Goal: Task Accomplishment & Management: Manage account settings

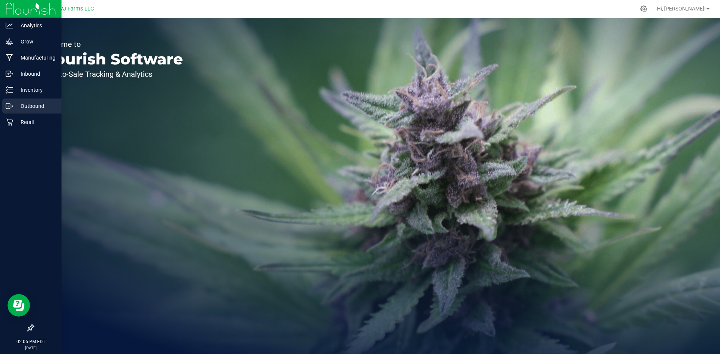
click at [23, 106] on p "Outbound" at bounding box center [35, 106] width 45 height 9
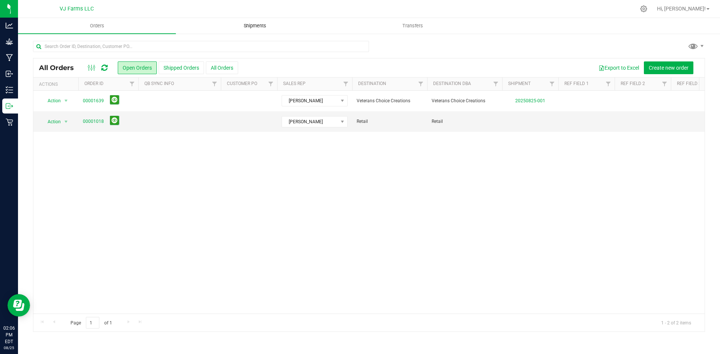
click at [257, 29] on span "Shipments" at bounding box center [255, 25] width 43 height 7
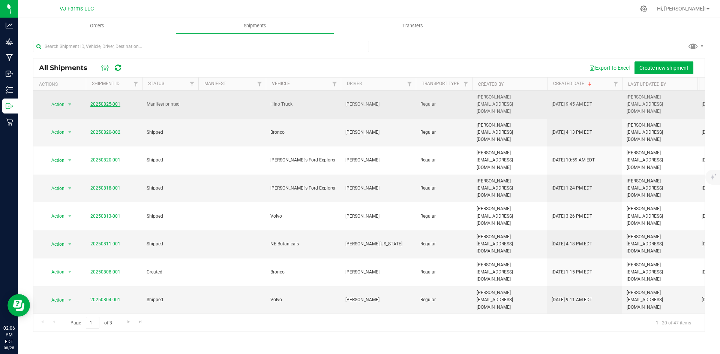
click at [106, 102] on link "20250825-001" at bounding box center [105, 104] width 30 height 5
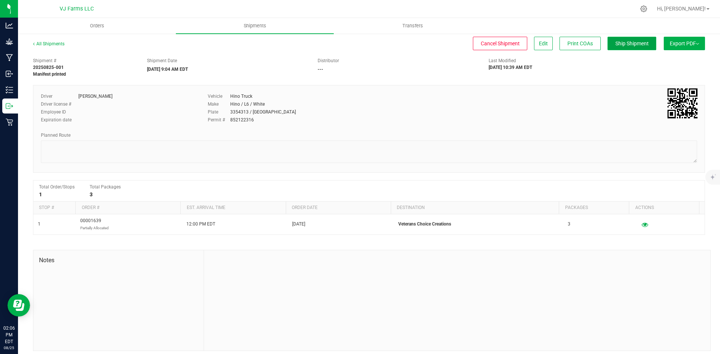
click at [623, 45] on span "Ship Shipment" at bounding box center [631, 43] width 33 height 6
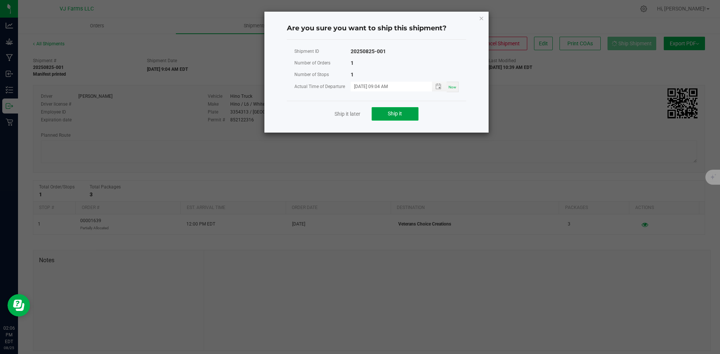
click at [379, 114] on button "Ship it" at bounding box center [395, 113] width 47 height 13
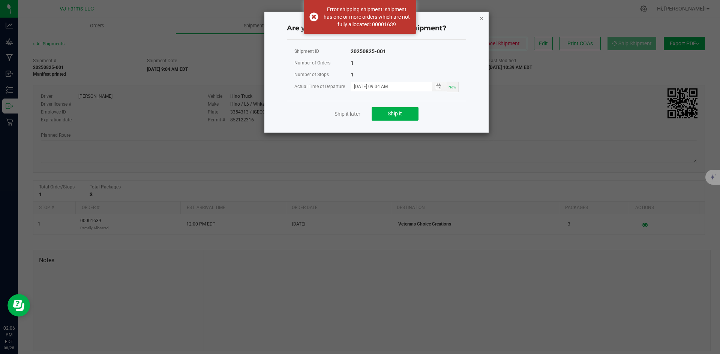
click at [481, 18] on icon "Close" at bounding box center [481, 17] width 5 height 9
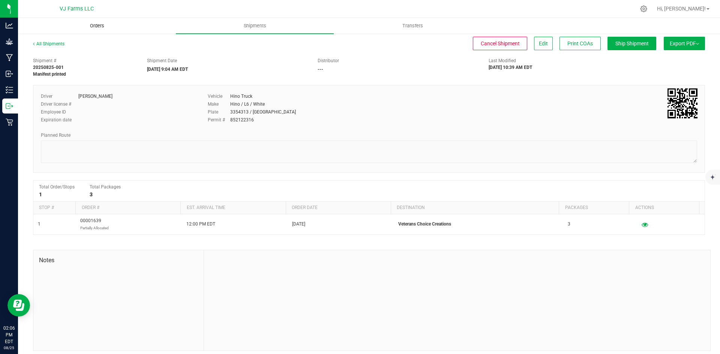
click at [108, 28] on span "Orders" at bounding box center [97, 25] width 34 height 7
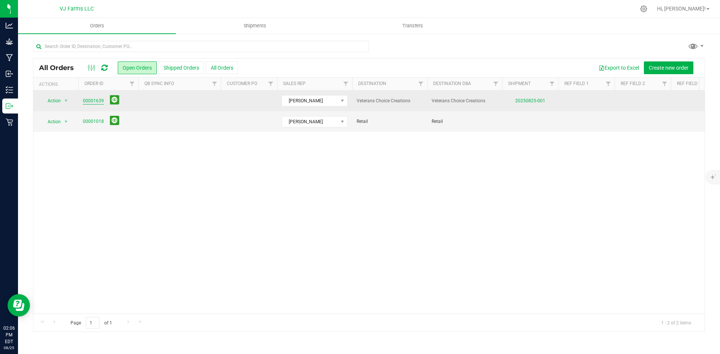
click at [90, 104] on link "00001639" at bounding box center [93, 100] width 21 height 7
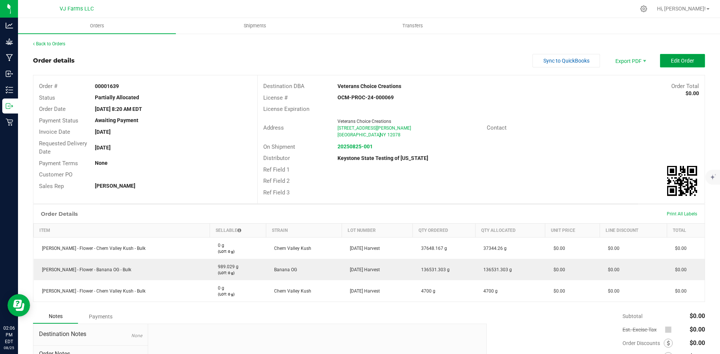
click at [671, 61] on span "Edit Order" at bounding box center [682, 61] width 23 height 6
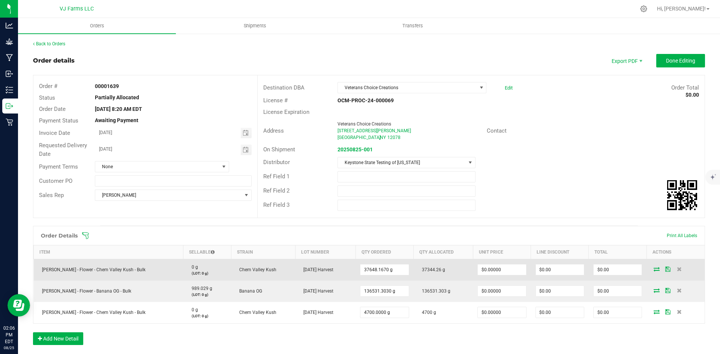
click at [654, 270] on icon at bounding box center [657, 269] width 6 height 4
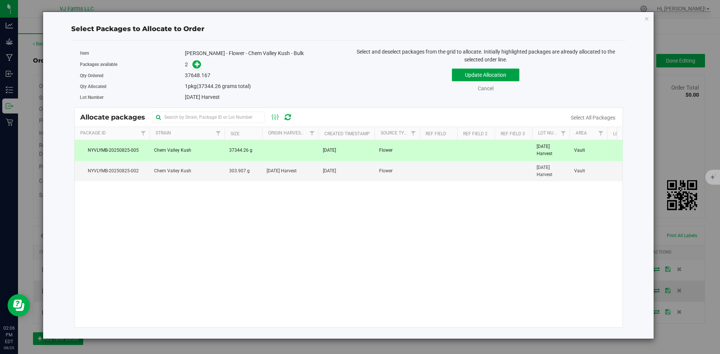
click at [470, 72] on button "Update Allocation" at bounding box center [485, 75] width 67 height 13
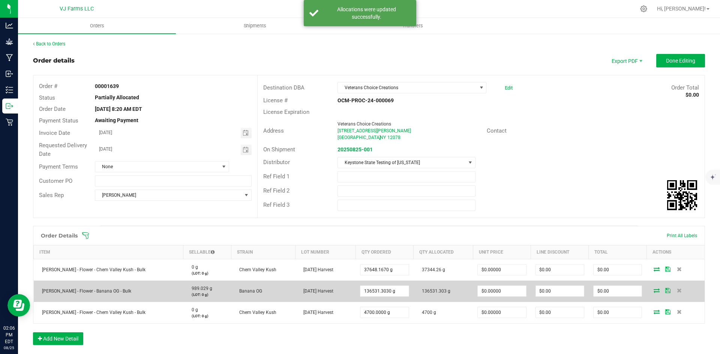
click at [654, 289] on icon at bounding box center [657, 290] width 6 height 4
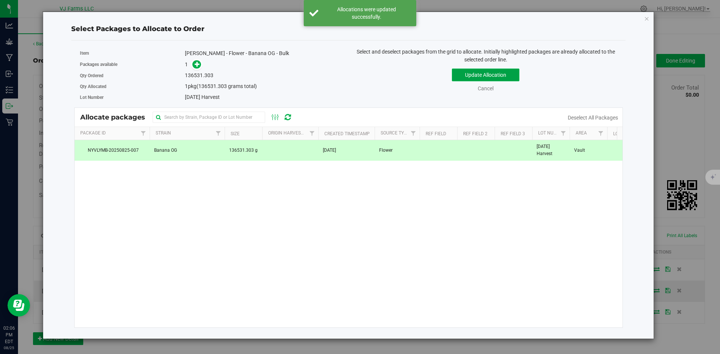
click at [483, 76] on button "Update Allocation" at bounding box center [485, 75] width 67 height 13
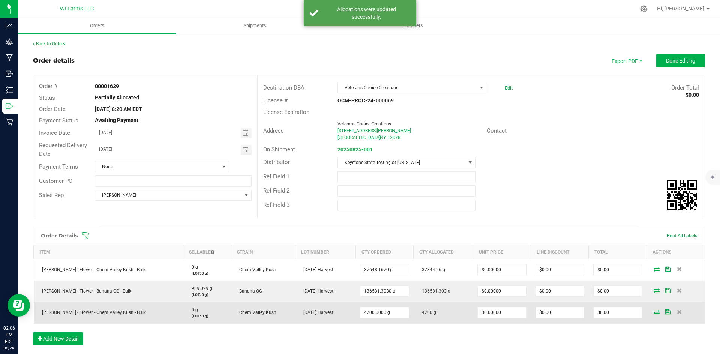
click at [654, 312] on icon at bounding box center [657, 312] width 6 height 4
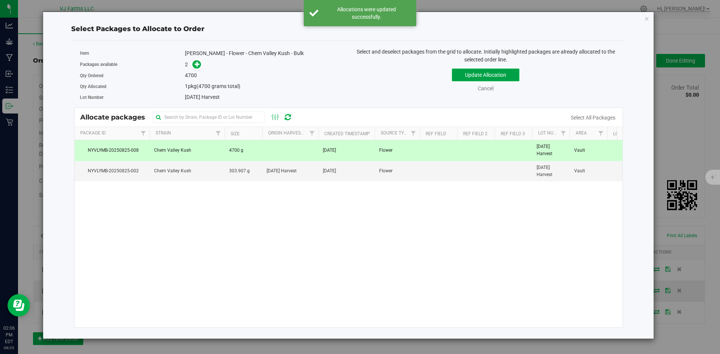
click at [474, 69] on button "Update Allocation" at bounding box center [485, 75] width 67 height 13
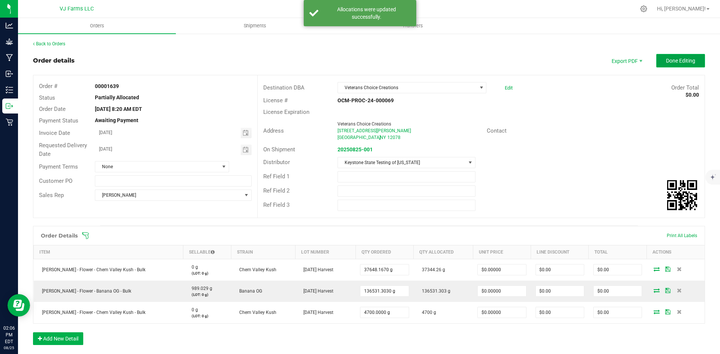
click at [666, 62] on span "Done Editing" at bounding box center [680, 61] width 29 height 6
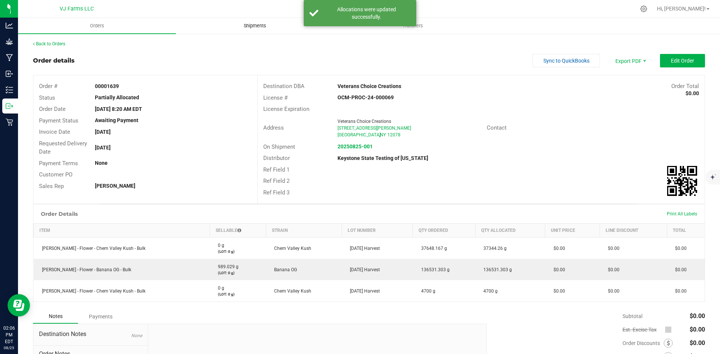
click at [242, 23] on span "Shipments" at bounding box center [255, 25] width 43 height 7
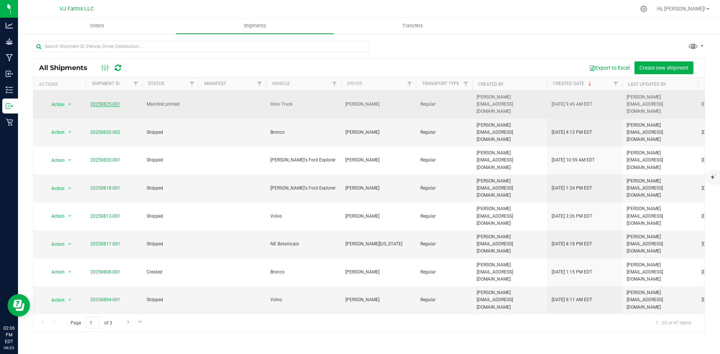
click at [106, 102] on link "20250825-001" at bounding box center [105, 104] width 30 height 5
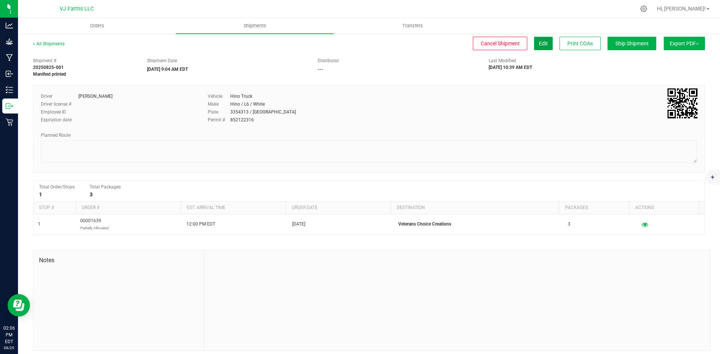
click at [541, 45] on span "Edit" at bounding box center [543, 43] width 9 height 6
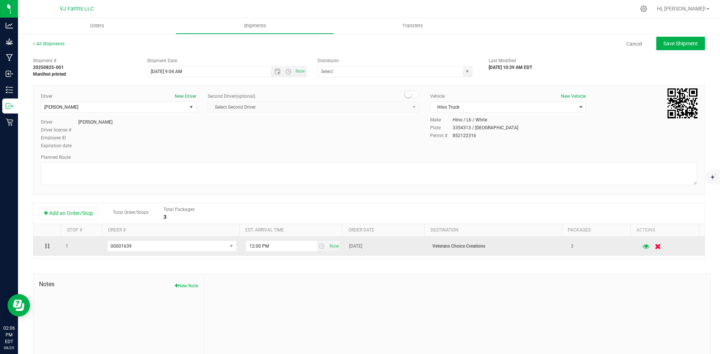
click at [652, 250] on button "button" at bounding box center [658, 246] width 13 height 15
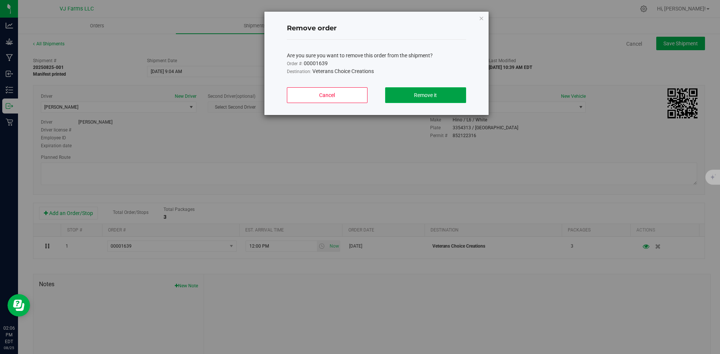
click at [448, 99] on button "Remove it" at bounding box center [425, 95] width 81 height 16
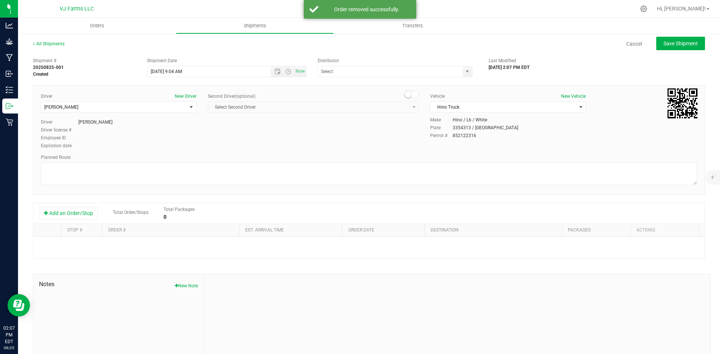
click at [33, 201] on div "Shipment # 20250825-001 Created Shipment Date [DATE] 9:04 AM Now Distributor [P…" at bounding box center [369, 214] width 672 height 321
click at [53, 208] on button "Add an Order/Stop" at bounding box center [68, 213] width 59 height 13
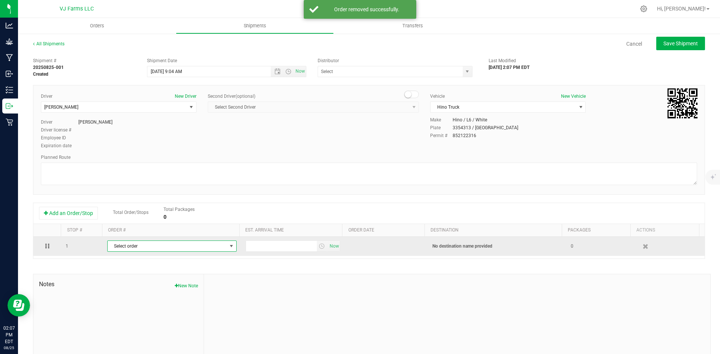
click at [142, 248] on span "Select order" at bounding box center [167, 246] width 119 height 10
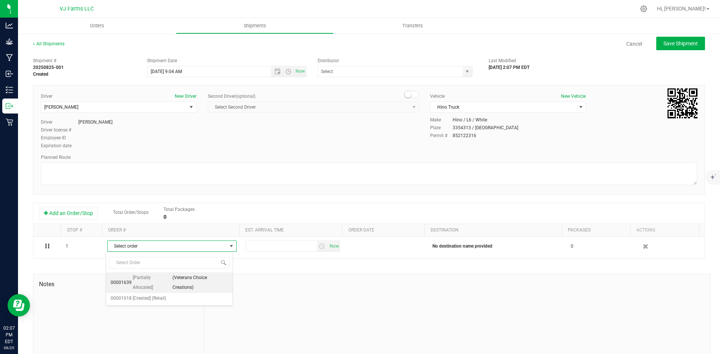
click at [148, 276] on span "[Partially Allocated]" at bounding box center [152, 282] width 39 height 19
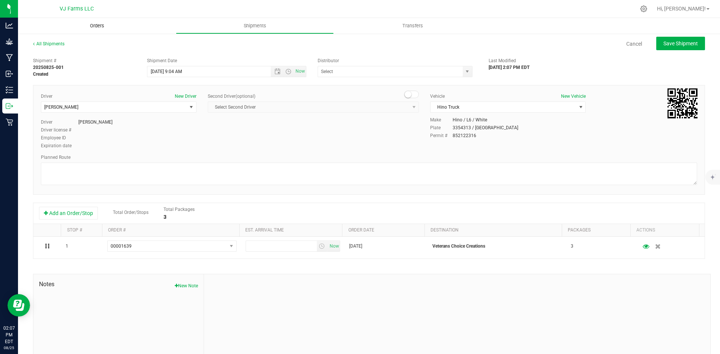
click at [97, 18] on uib-tab-heading "Orders" at bounding box center [97, 26] width 158 height 16
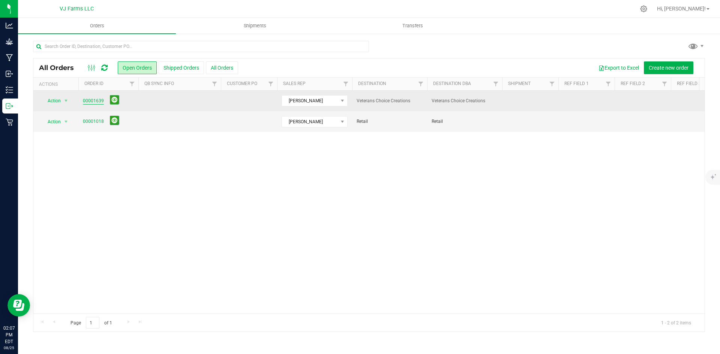
click at [90, 103] on link "00001639" at bounding box center [93, 100] width 21 height 7
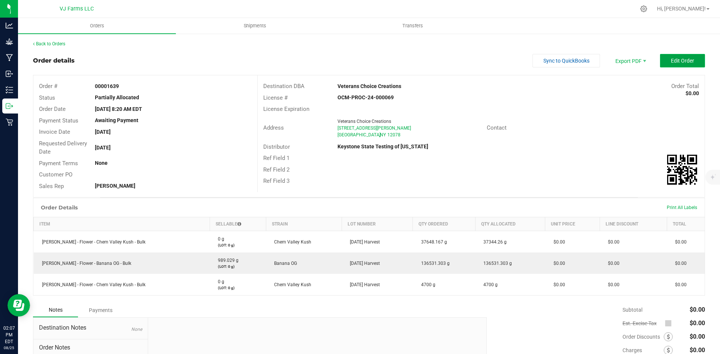
click at [665, 56] on button "Edit Order" at bounding box center [682, 60] width 45 height 13
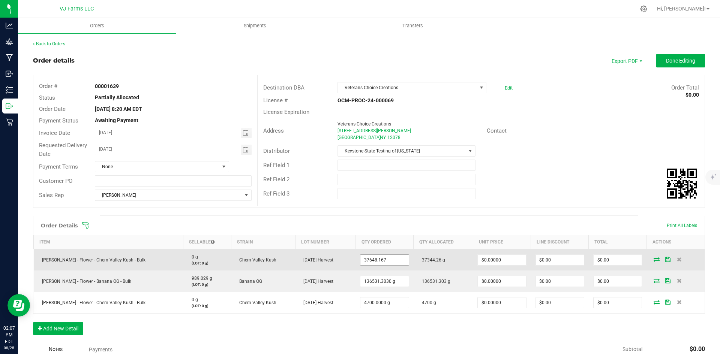
click at [360, 261] on input "37648.167" at bounding box center [384, 260] width 48 height 10
click at [363, 261] on input "37648.167" at bounding box center [384, 260] width 48 height 10
click at [360, 261] on input "37648.167" at bounding box center [384, 260] width 48 height 10
drag, startPoint x: 374, startPoint y: 260, endPoint x: 362, endPoint y: 262, distance: 12.6
click at [362, 262] on input "37348.167" at bounding box center [384, 260] width 48 height 10
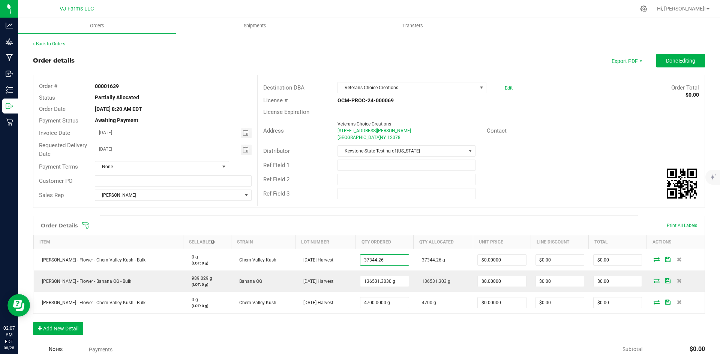
type input "37344.2600 g"
click at [550, 184] on div "Ref Field 2" at bounding box center [481, 179] width 447 height 14
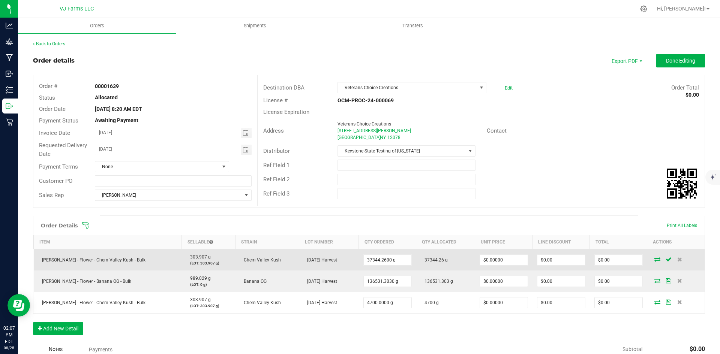
click at [666, 260] on icon at bounding box center [669, 259] width 6 height 4
click at [654, 260] on icon at bounding box center [657, 259] width 6 height 4
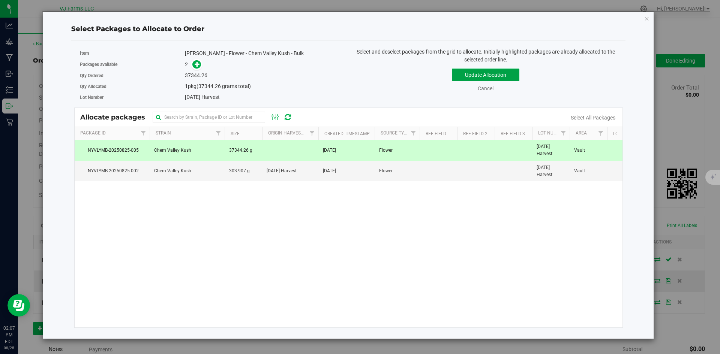
click at [483, 70] on button "Update Allocation" at bounding box center [485, 75] width 67 height 13
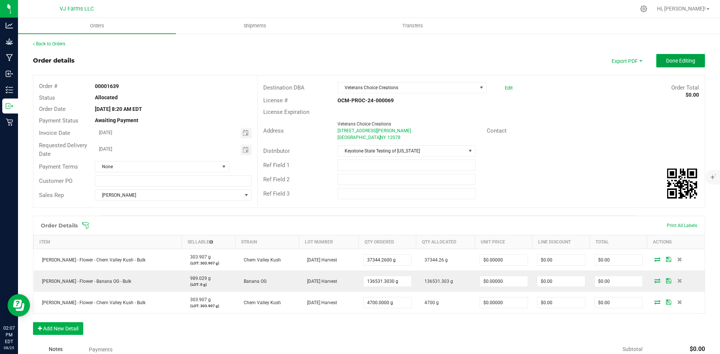
click at [669, 58] on span "Done Editing" at bounding box center [680, 61] width 29 height 6
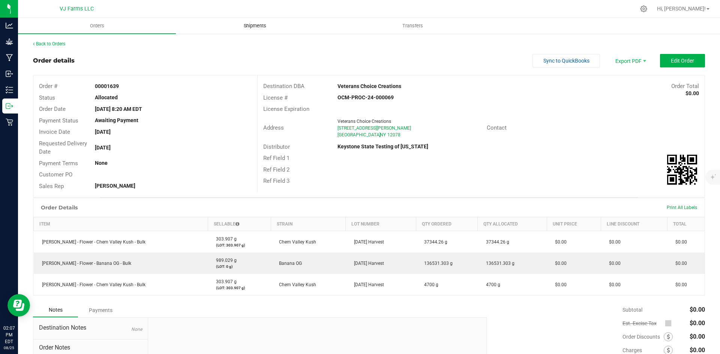
click at [255, 22] on uib-tab-heading "Shipments" at bounding box center [254, 25] width 157 height 15
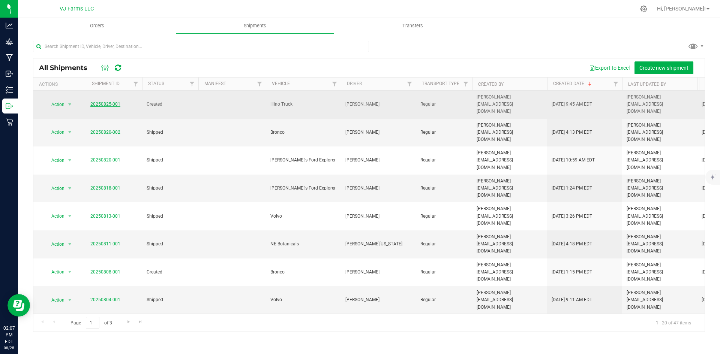
click at [111, 102] on link "20250825-001" at bounding box center [105, 104] width 30 height 5
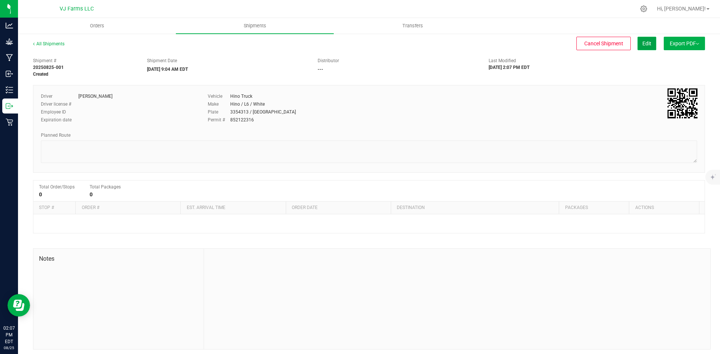
click at [642, 44] on span "Edit" at bounding box center [646, 43] width 9 height 6
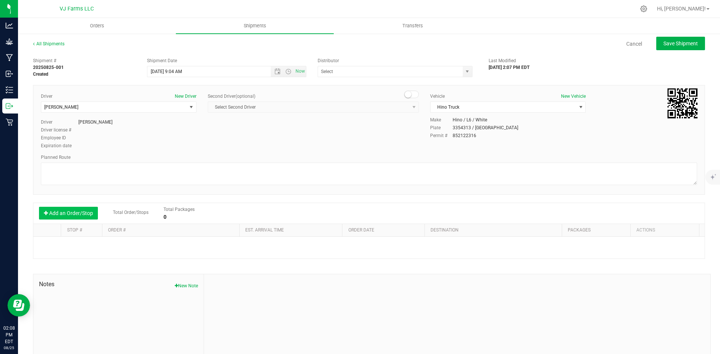
click at [87, 213] on button "Add an Order/Stop" at bounding box center [68, 213] width 59 height 13
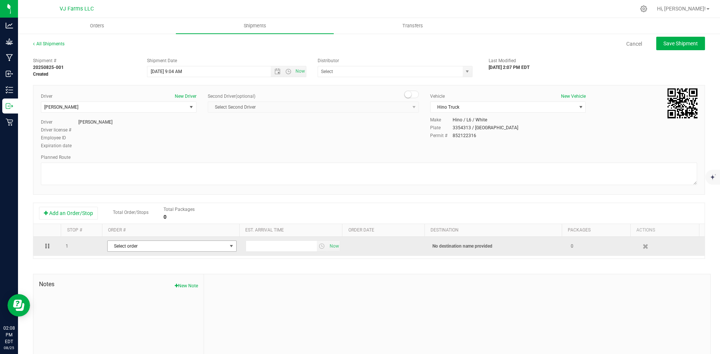
click at [117, 249] on span "Select order" at bounding box center [167, 246] width 119 height 10
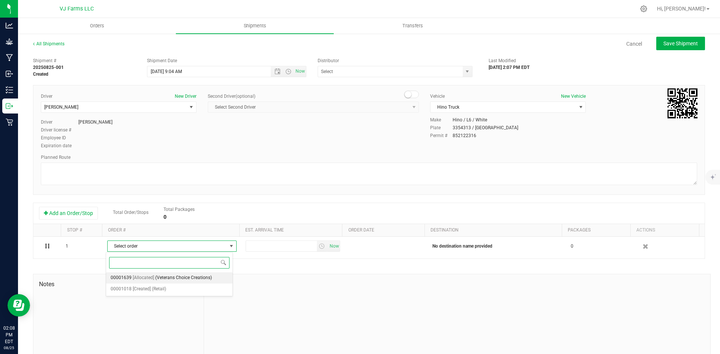
click at [131, 276] on li "00001639 [Allocated] (Veterans Choice Creations)" at bounding box center [169, 278] width 126 height 11
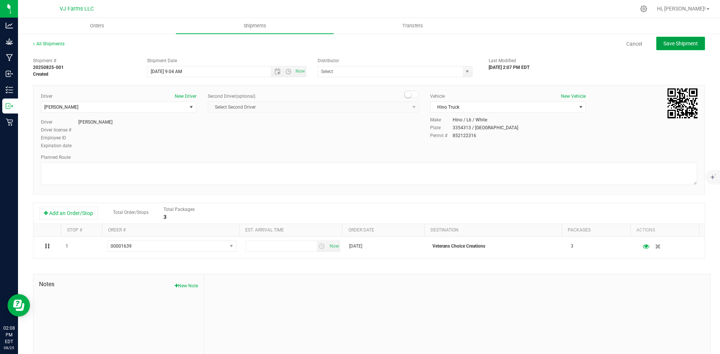
click at [680, 43] on span "Save Shipment" at bounding box center [680, 43] width 34 height 6
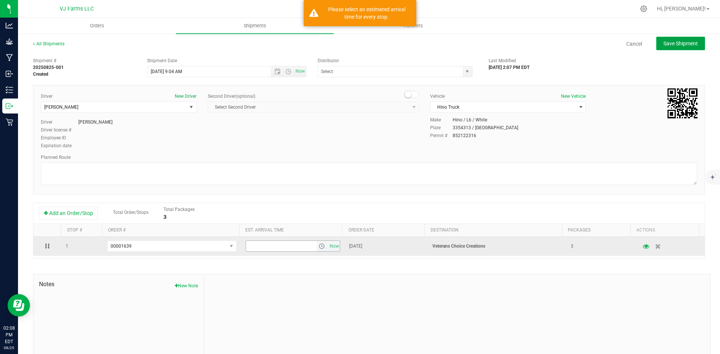
click at [319, 247] on span "select" at bounding box center [322, 246] width 6 height 6
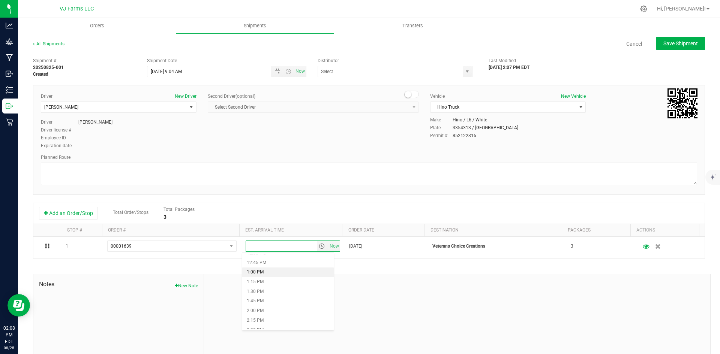
scroll to position [450, 0]
click at [262, 268] on li "12:00 PM" at bounding box center [287, 272] width 91 height 10
click at [666, 46] on span "Save Shipment" at bounding box center [680, 43] width 34 height 6
type input "[DATE] 1:04 PM"
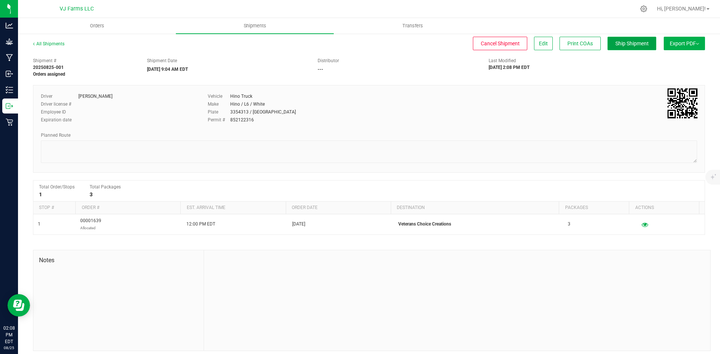
click at [640, 45] on span "Ship Shipment" at bounding box center [631, 43] width 33 height 6
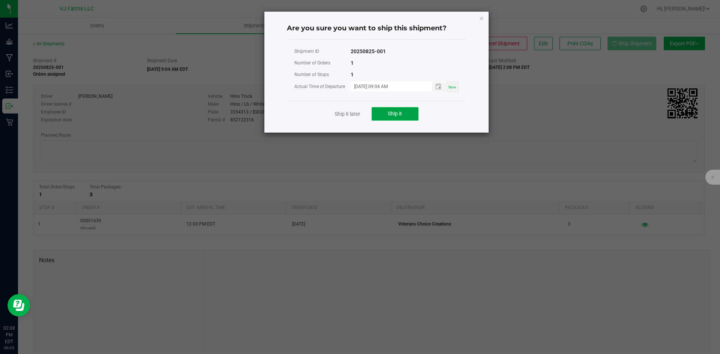
click at [383, 109] on button "Ship it" at bounding box center [395, 113] width 47 height 13
